Goal: Check status: Check status

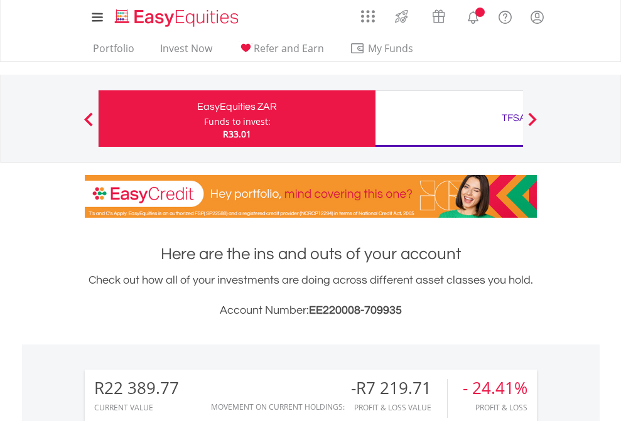
scroll to position [121, 197]
click at [204, 119] on div "Funds to invest:" at bounding box center [237, 122] width 67 height 13
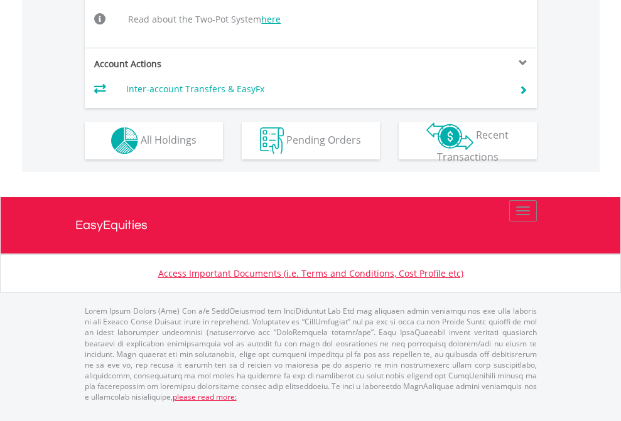
scroll to position [1284, 0]
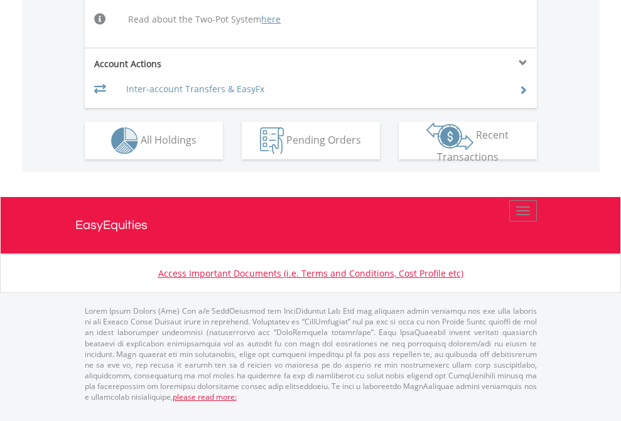
scroll to position [1284, 0]
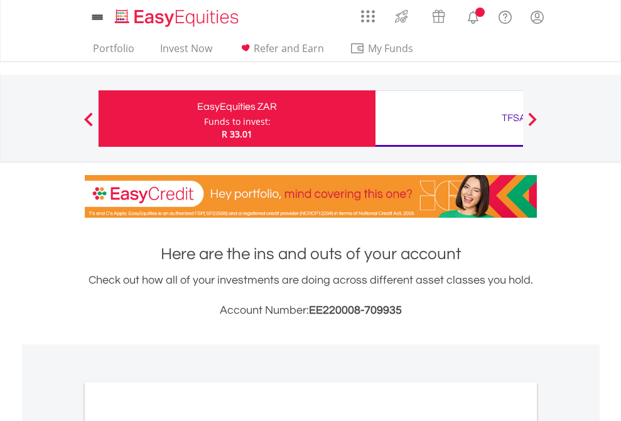
scroll to position [755, 0]
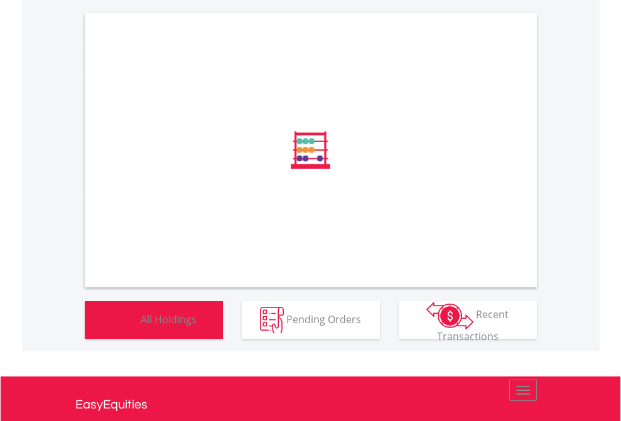
click at [141, 326] on span "All Holdings" at bounding box center [169, 319] width 56 height 14
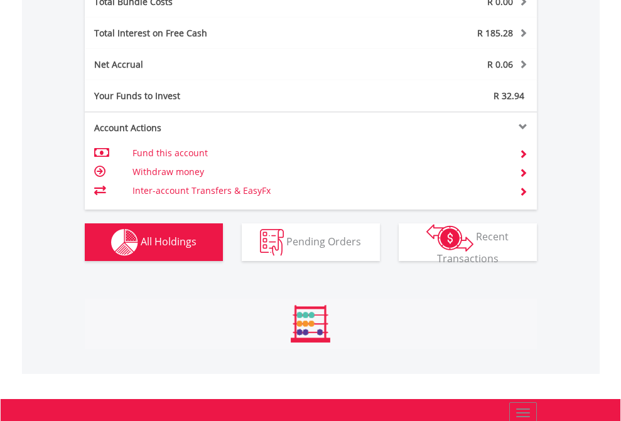
scroll to position [121, 197]
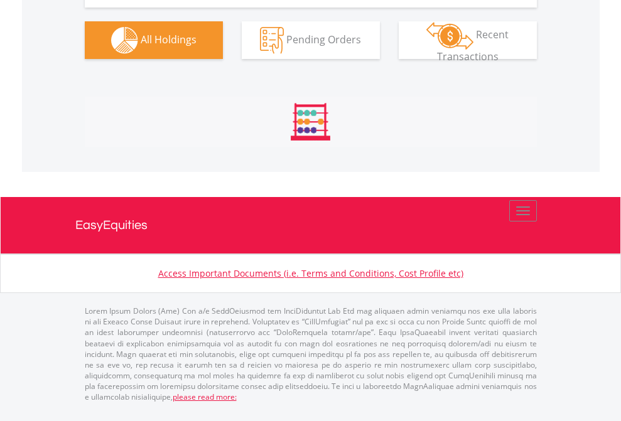
scroll to position [1422, 0]
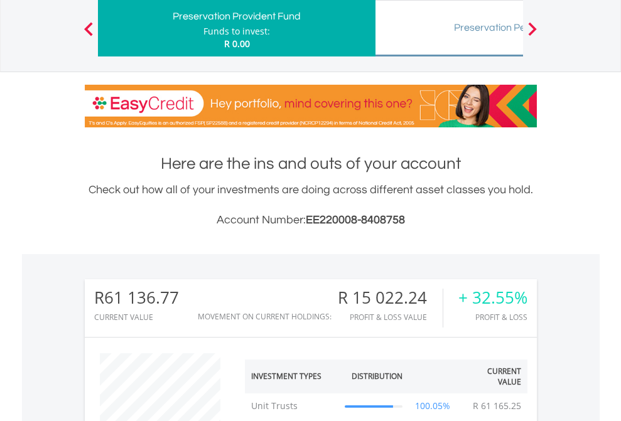
scroll to position [121, 197]
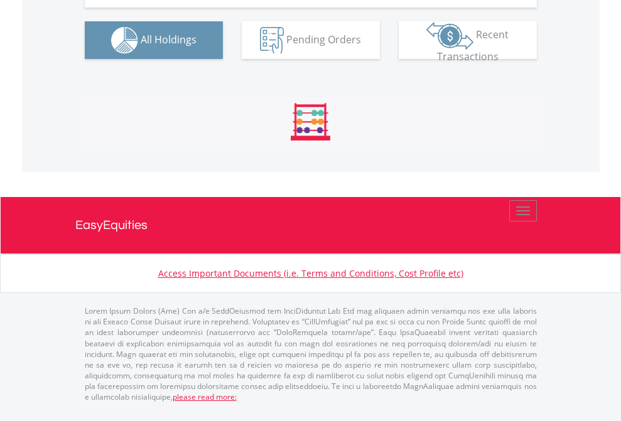
scroll to position [1447, 0]
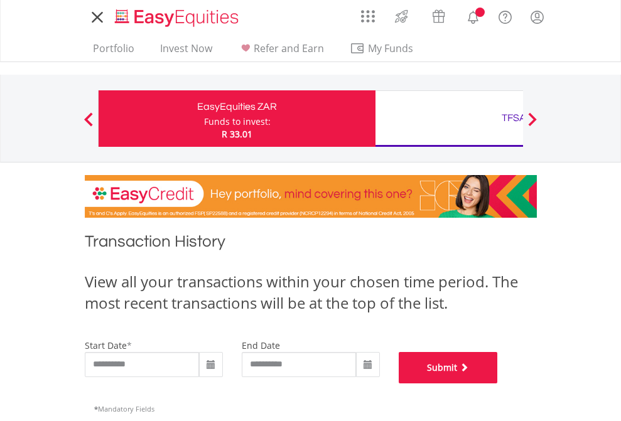
click at [498, 384] on button "Submit" at bounding box center [448, 367] width 99 height 31
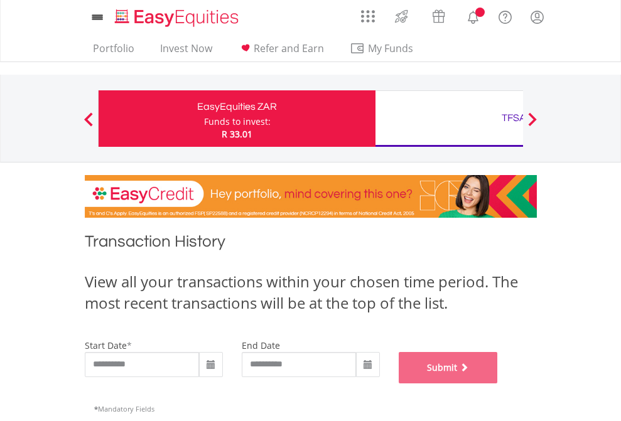
scroll to position [509, 0]
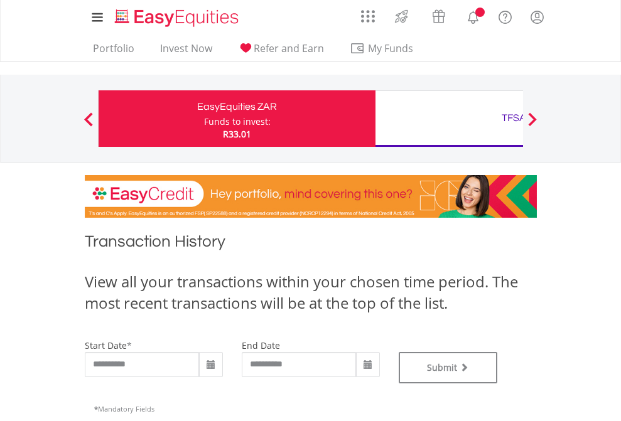
click at [449, 119] on div "TFSA" at bounding box center [514, 118] width 262 height 18
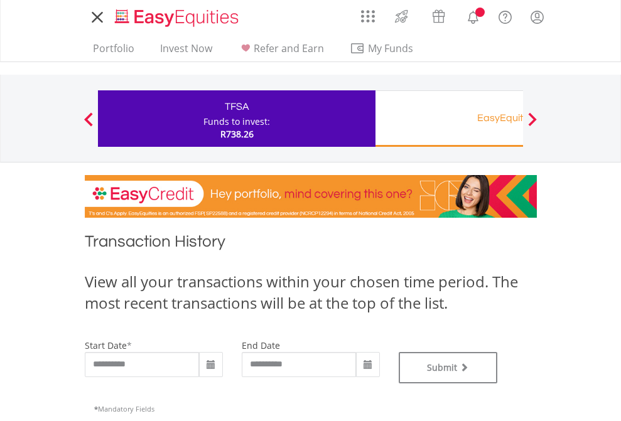
type input "**********"
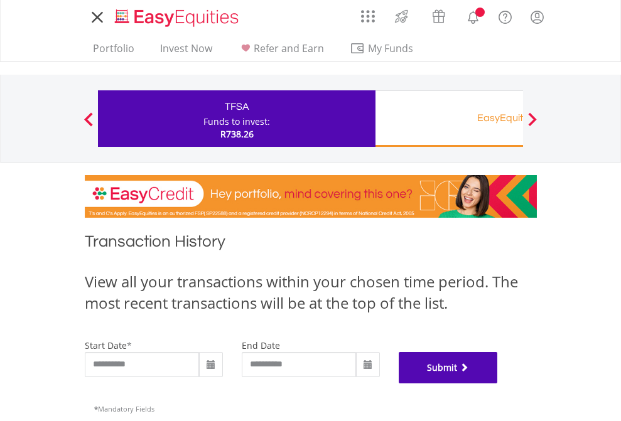
click at [498, 384] on button "Submit" at bounding box center [448, 367] width 99 height 31
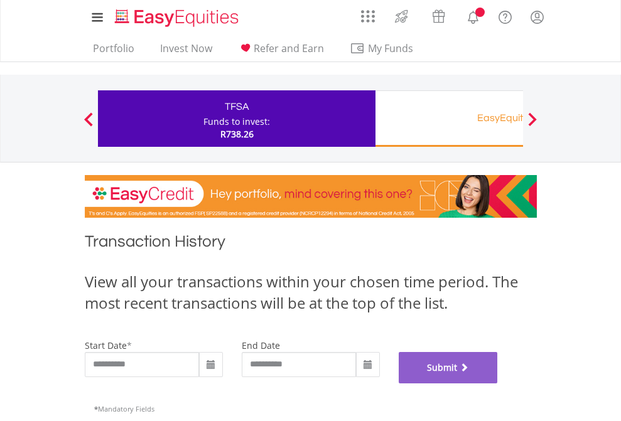
scroll to position [509, 0]
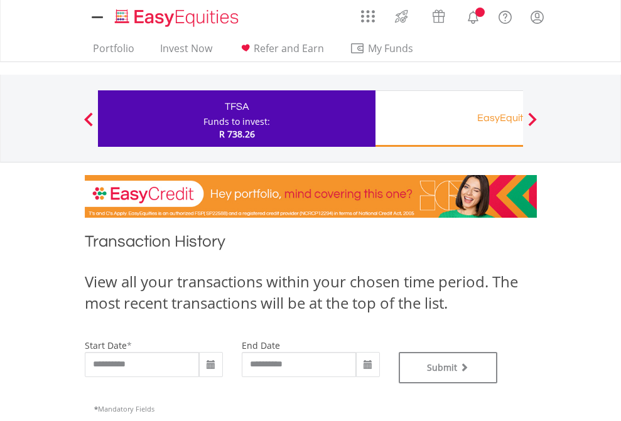
click at [449, 119] on div "EasyEquities RA" at bounding box center [514, 118] width 262 height 18
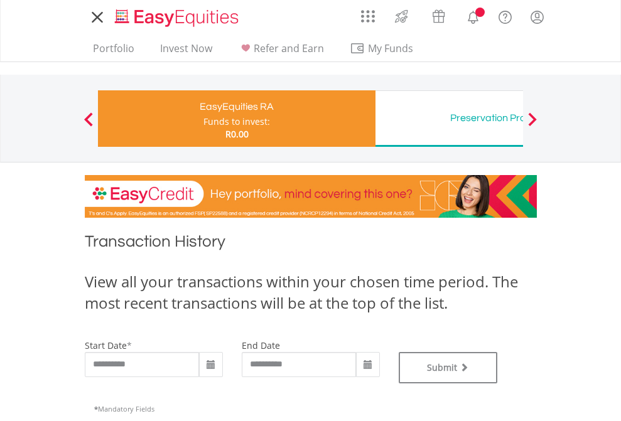
type input "**********"
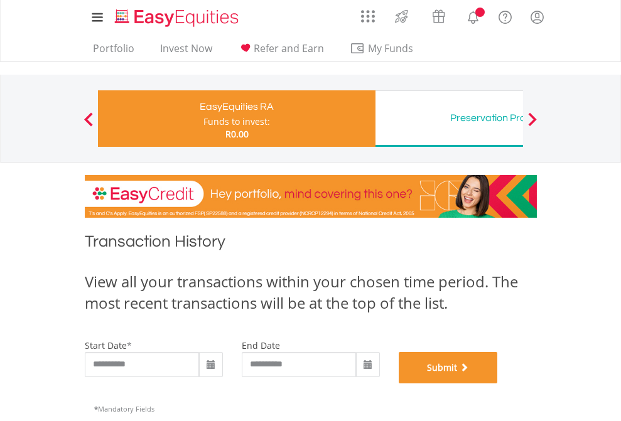
click at [498, 384] on button "Submit" at bounding box center [448, 367] width 99 height 31
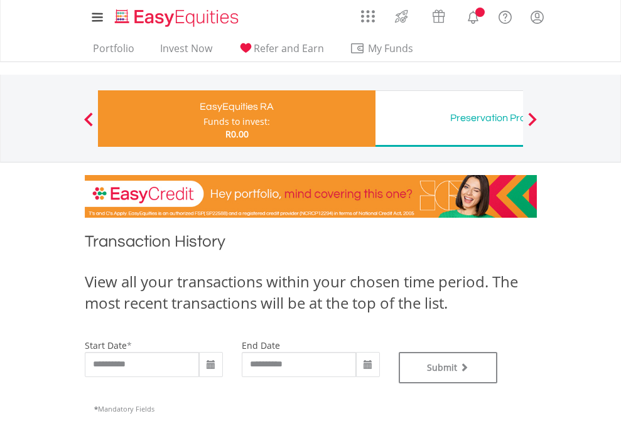
click at [449, 119] on div "Preservation Provident Fund" at bounding box center [514, 118] width 262 height 18
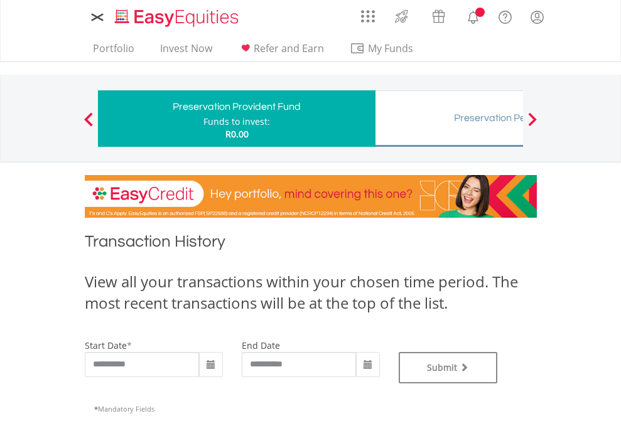
type input "**********"
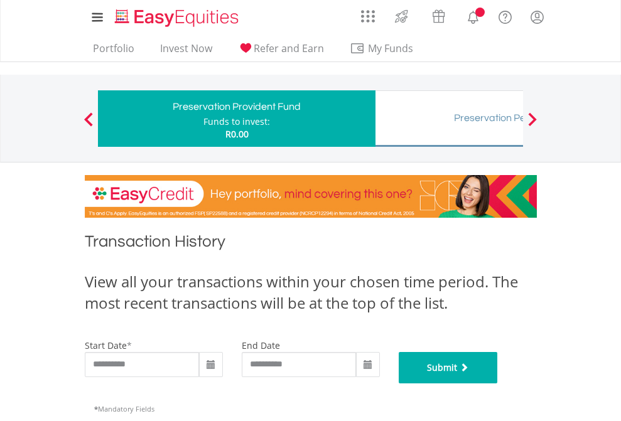
click at [498, 384] on button "Submit" at bounding box center [448, 367] width 99 height 31
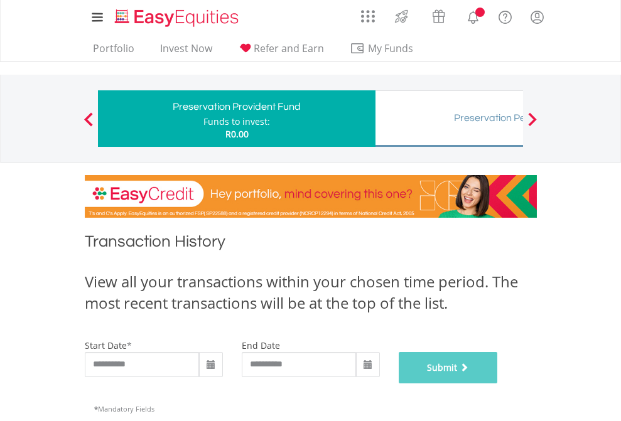
scroll to position [509, 0]
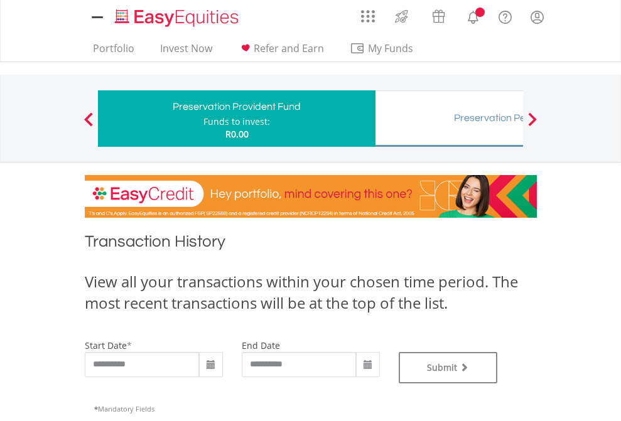
click at [449, 119] on div "Preservation Pension Fund" at bounding box center [514, 118] width 262 height 18
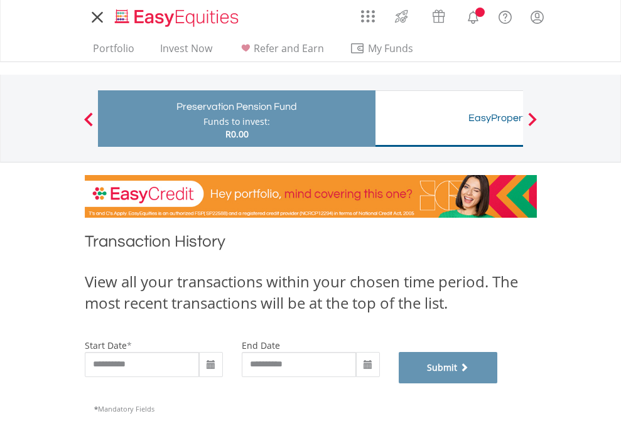
click at [498, 384] on button "Submit" at bounding box center [448, 367] width 99 height 31
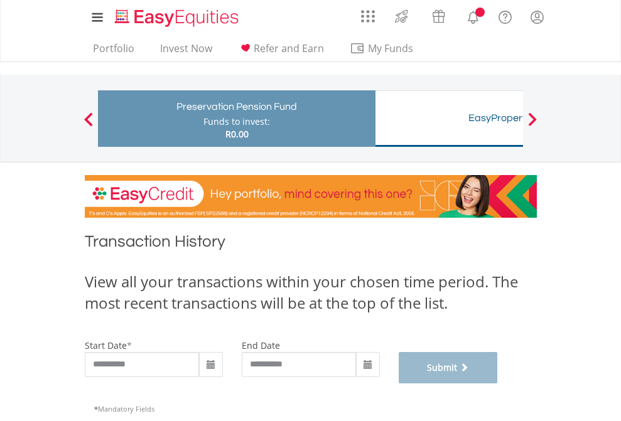
scroll to position [509, 0]
